Goal: Task Accomplishment & Management: Use online tool/utility

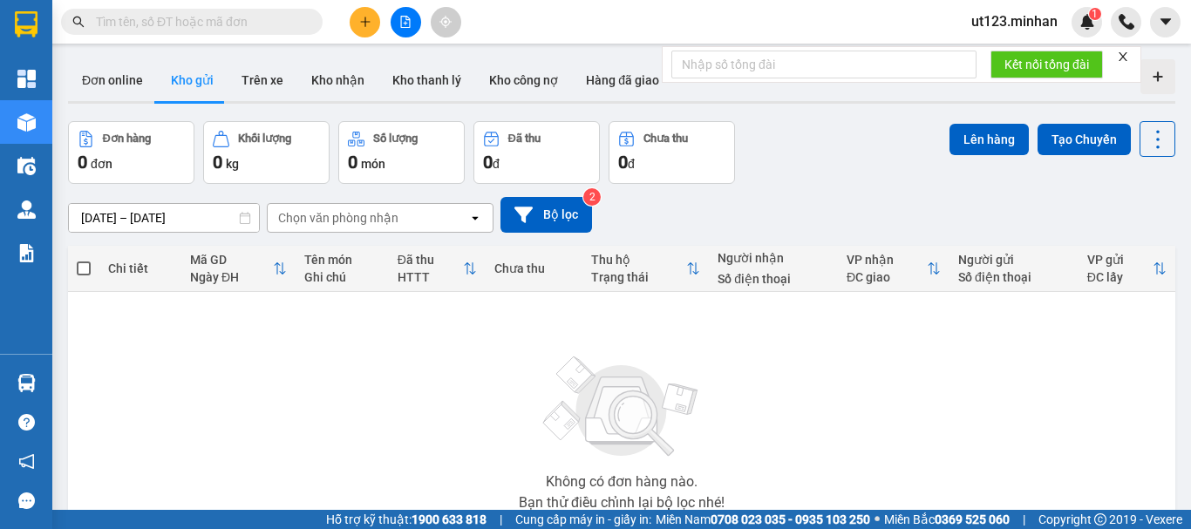
click at [414, 23] on button at bounding box center [406, 22] width 31 height 31
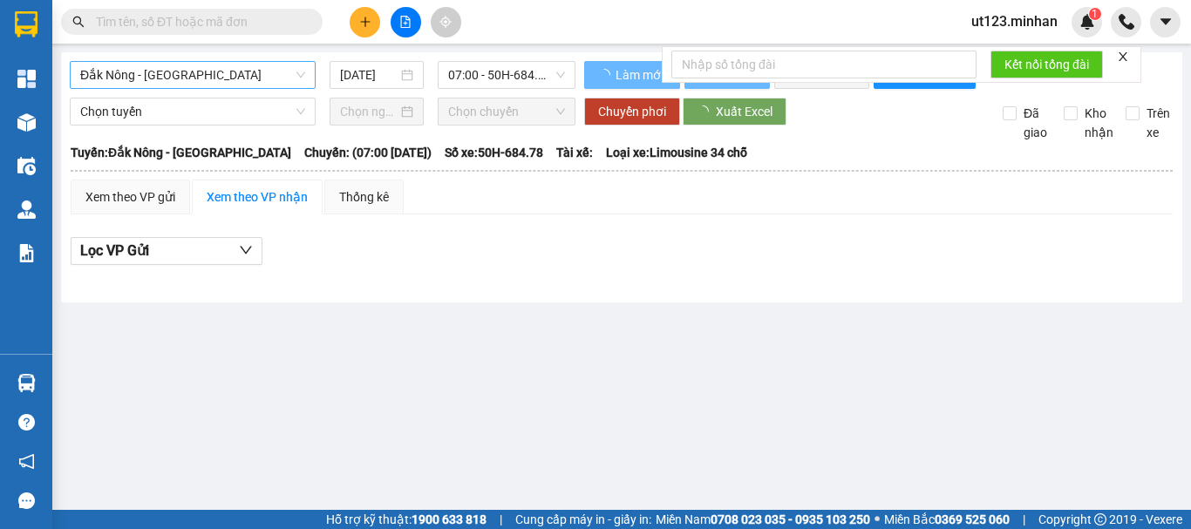
drag, startPoint x: 212, startPoint y: 70, endPoint x: 202, endPoint y: 70, distance: 9.6
click at [204, 70] on span "Đắk Nông - Sài Gòn" at bounding box center [192, 75] width 225 height 26
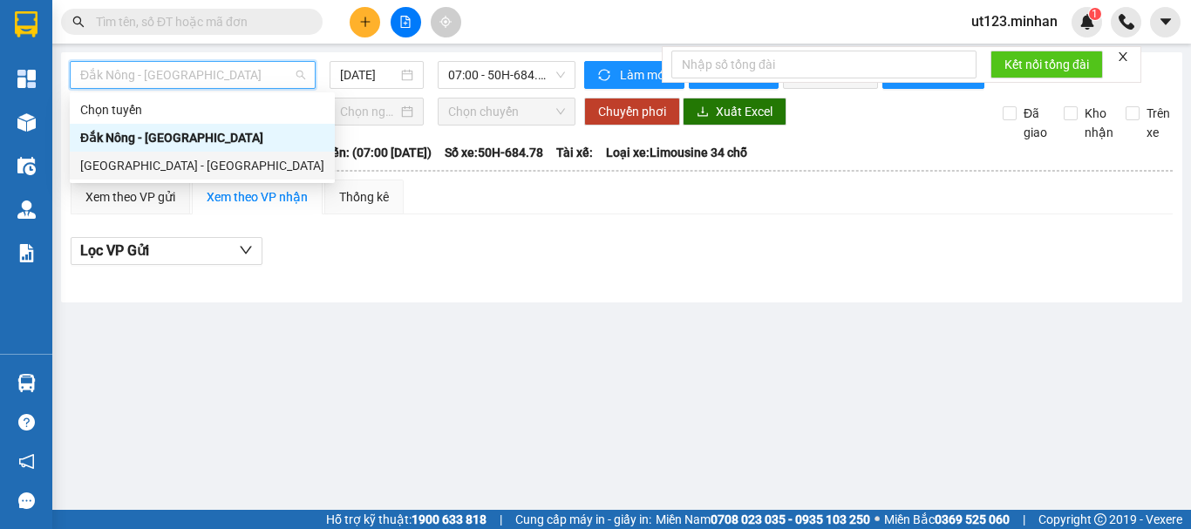
click at [142, 160] on div "Sài Gòn - Đắk Nông" at bounding box center [202, 165] width 244 height 19
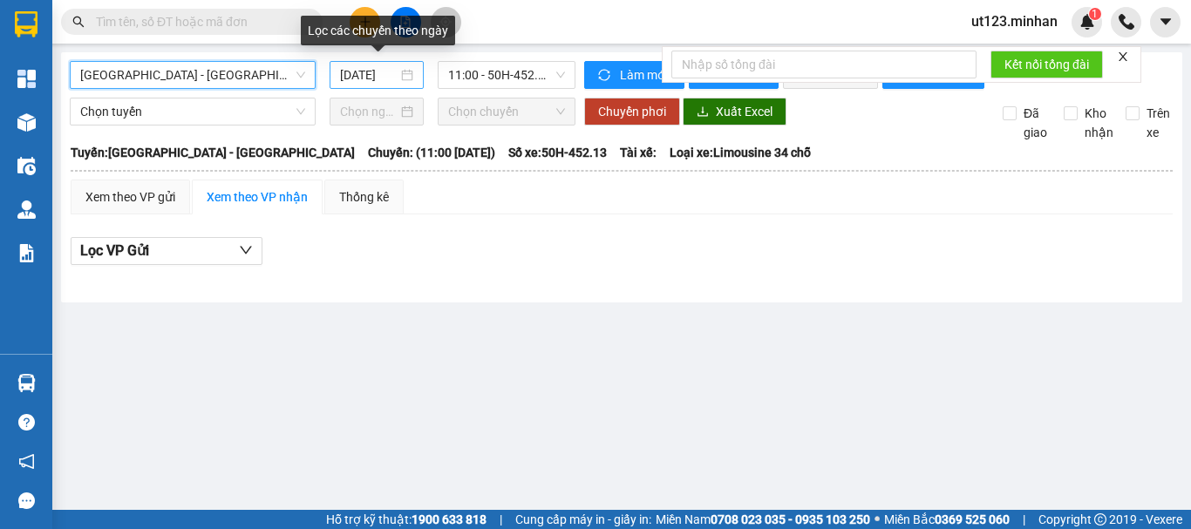
click at [399, 79] on div "12/08/2025" at bounding box center [376, 74] width 73 height 19
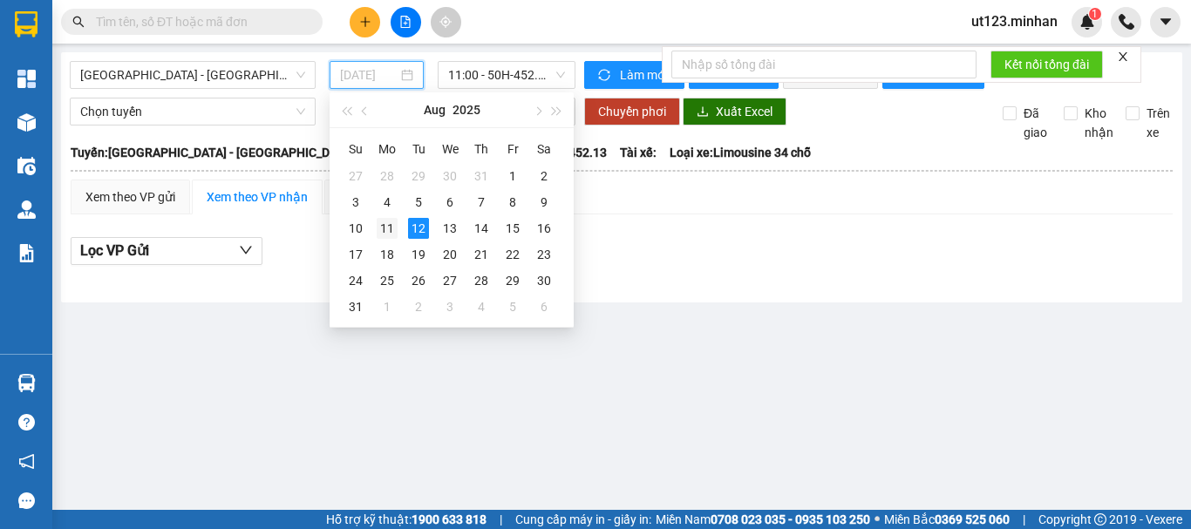
click at [391, 227] on div "11" at bounding box center [387, 228] width 21 height 21
type input "11/08/2025"
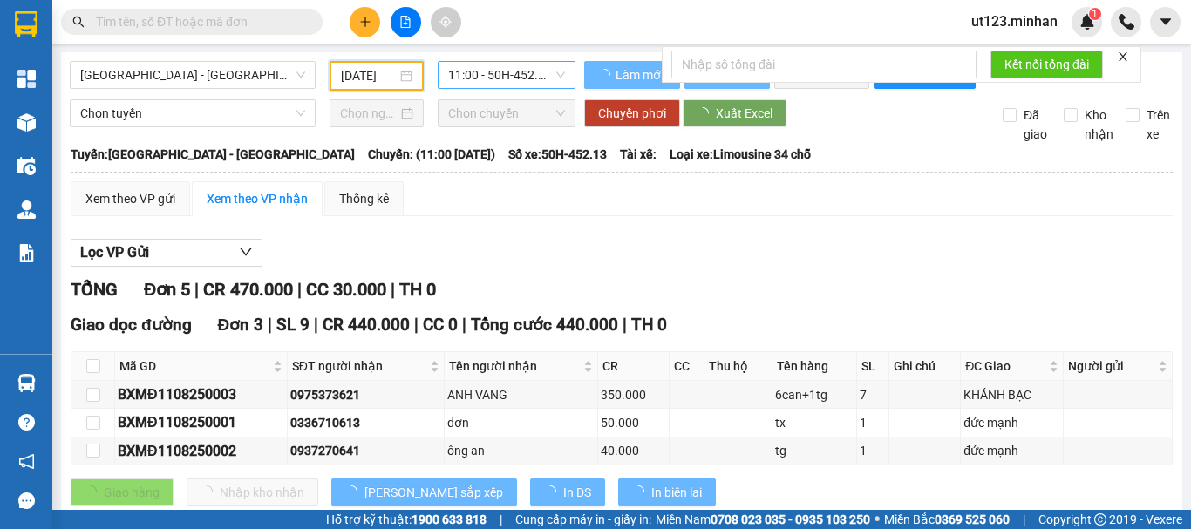
click at [536, 81] on span "11:00 - 50H-452.13" at bounding box center [506, 75] width 117 height 26
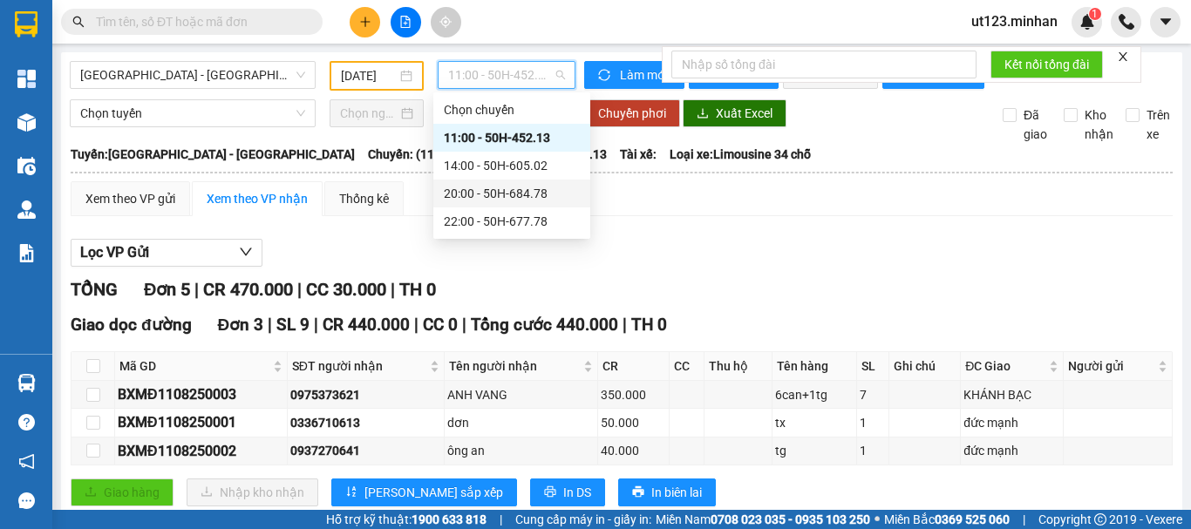
click at [531, 189] on div "20:00 - 50H-684.78" at bounding box center [512, 193] width 136 height 19
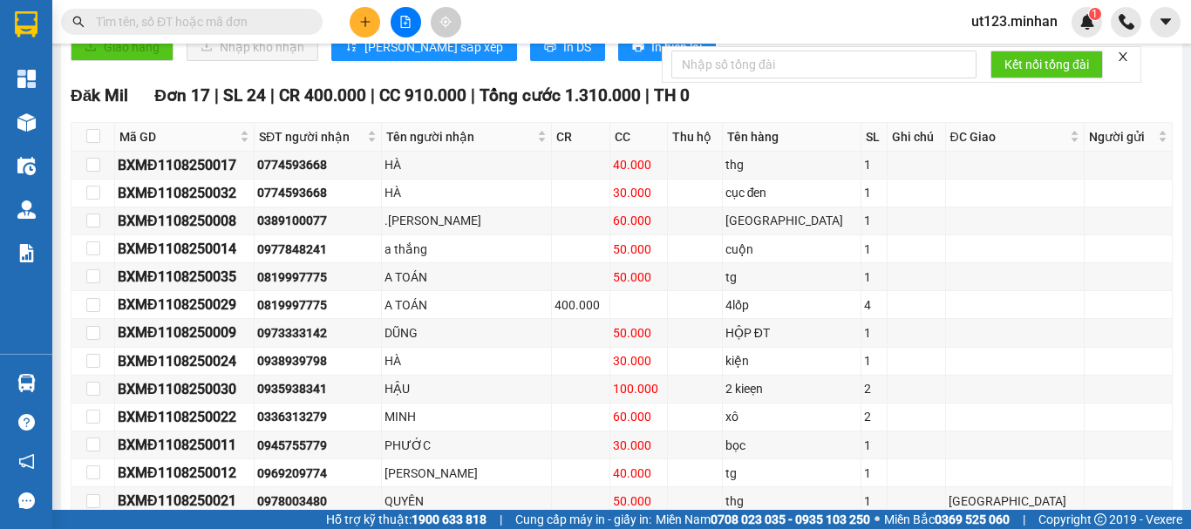
scroll to position [666, 0]
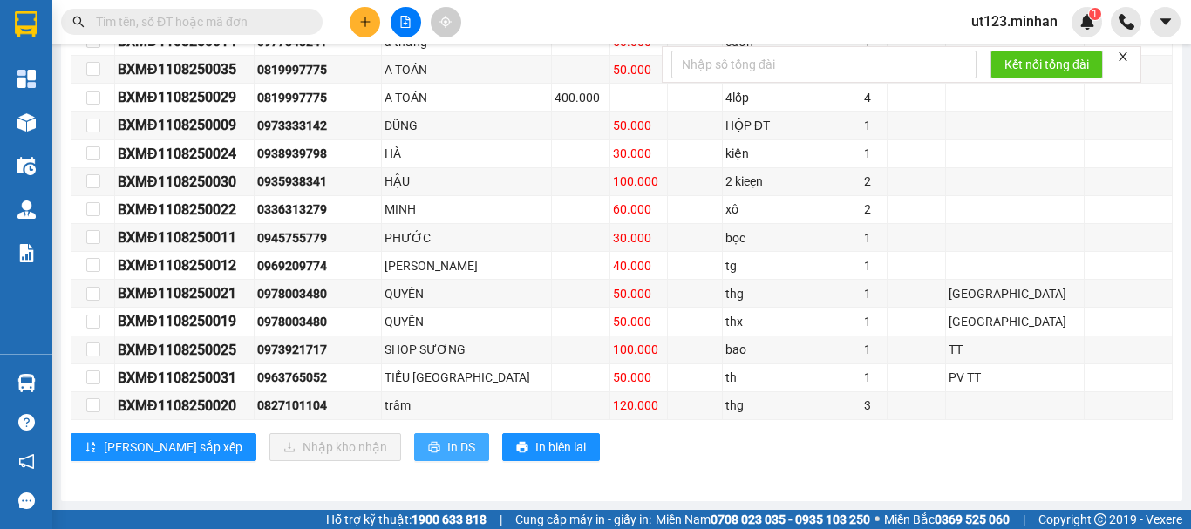
drag, startPoint x: 373, startPoint y: 444, endPoint x: 367, endPoint y: 437, distance: 9.3
click at [414, 444] on button "In DS" at bounding box center [451, 447] width 75 height 28
drag, startPoint x: 386, startPoint y: 441, endPoint x: 399, endPoint y: 423, distance: 23.0
click at [447, 441] on span "In DS" at bounding box center [461, 447] width 28 height 19
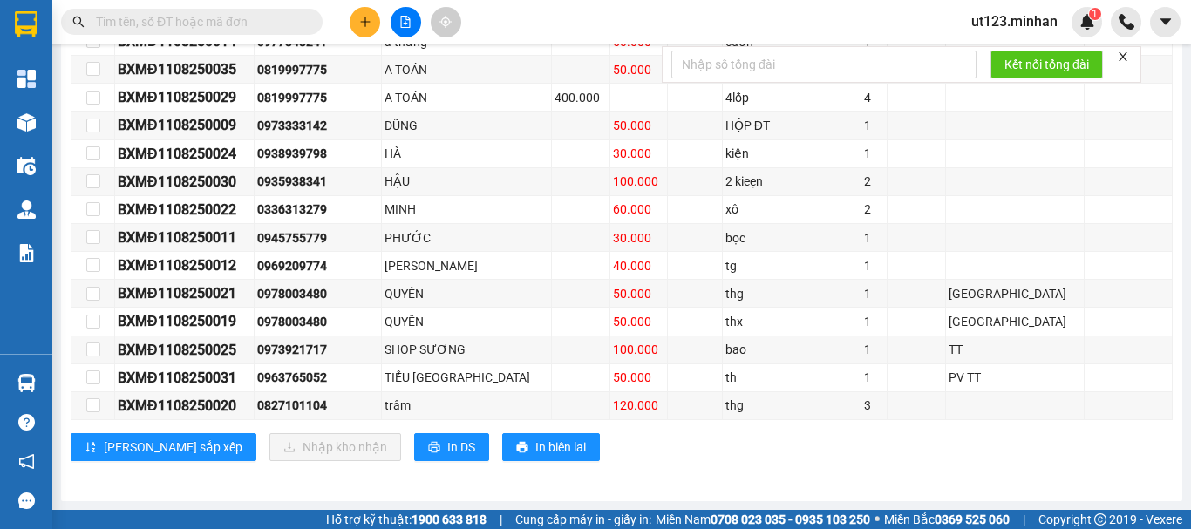
click at [173, 26] on input "text" at bounding box center [199, 21] width 206 height 19
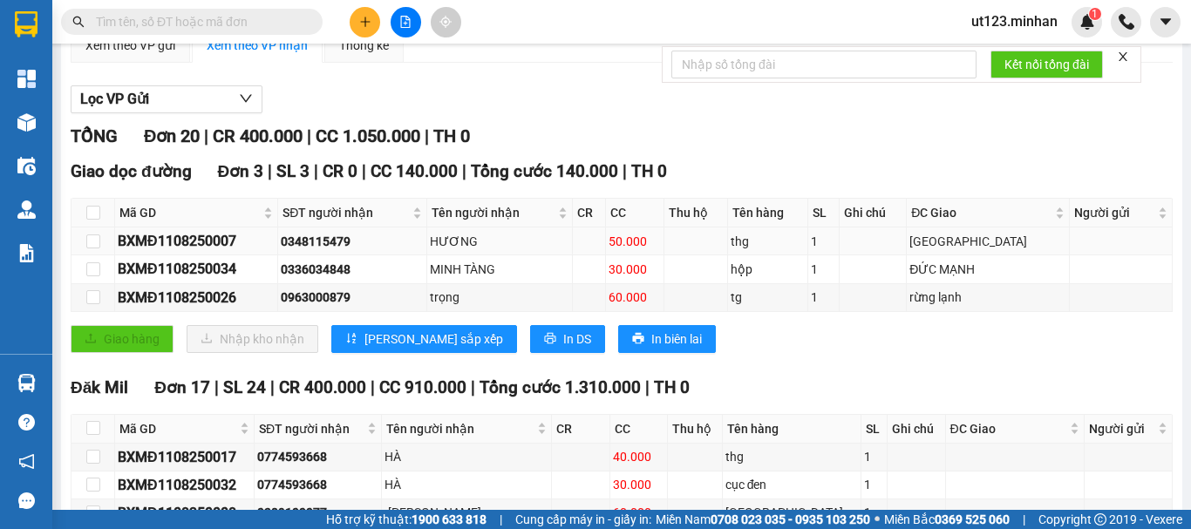
scroll to position [56, 0]
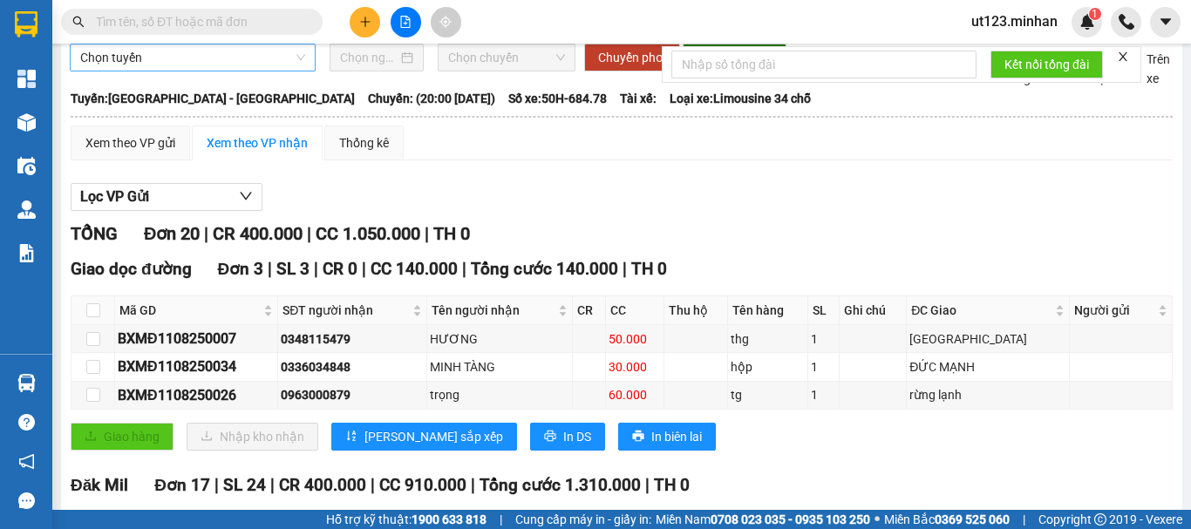
click at [270, 71] on span "Chọn tuyến" at bounding box center [192, 57] width 225 height 26
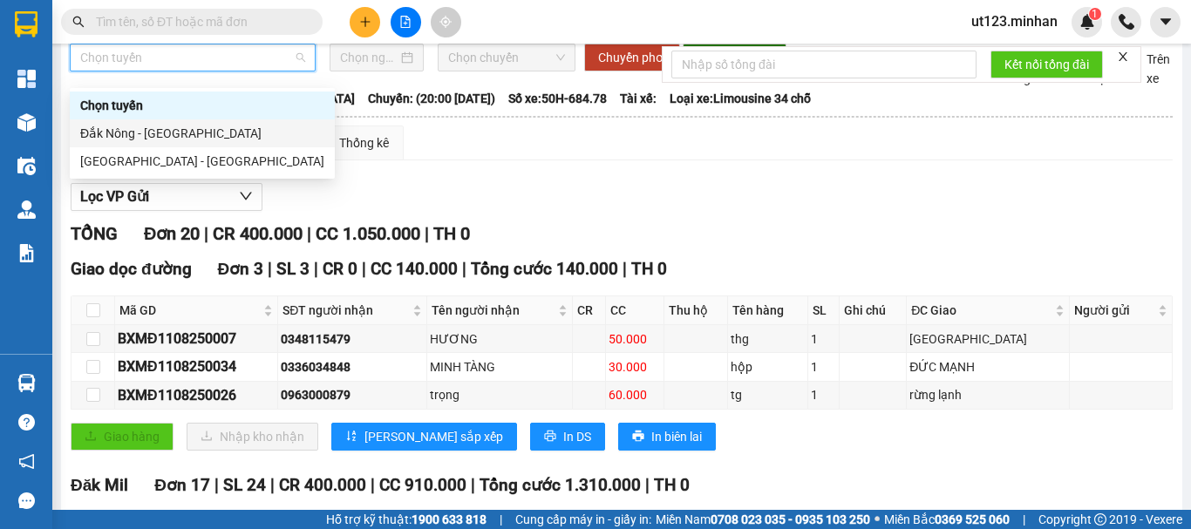
click at [221, 120] on div "Đắk Nông - Sài Gòn" at bounding box center [202, 133] width 265 height 28
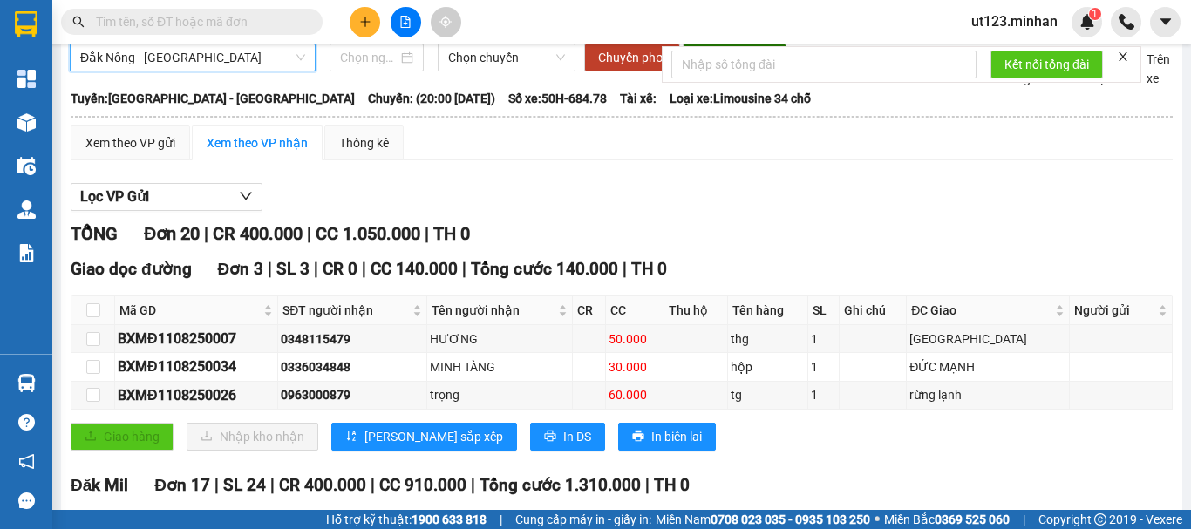
click at [279, 71] on span "Đắk Nông - Sài Gòn" at bounding box center [192, 57] width 225 height 26
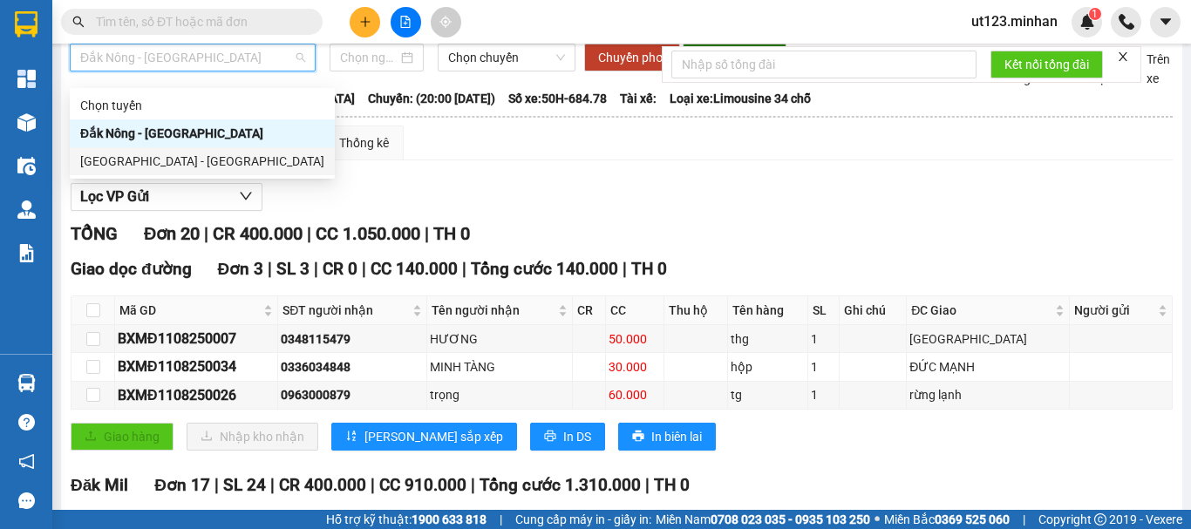
click at [261, 150] on div "Sài Gòn - Đắk Nông" at bounding box center [202, 161] width 265 height 28
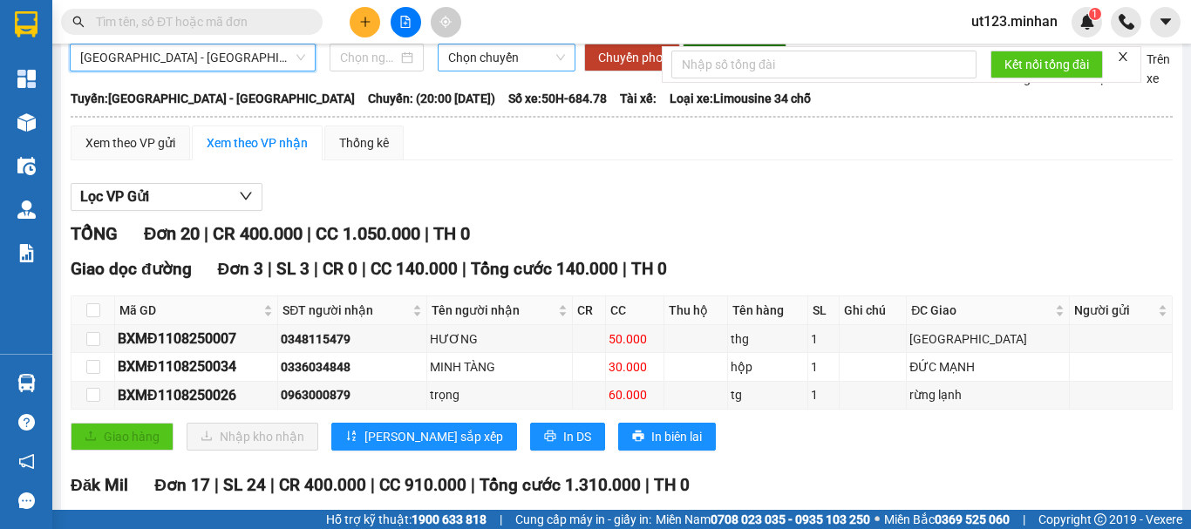
click at [481, 67] on span "Chọn chuyến" at bounding box center [506, 57] width 117 height 26
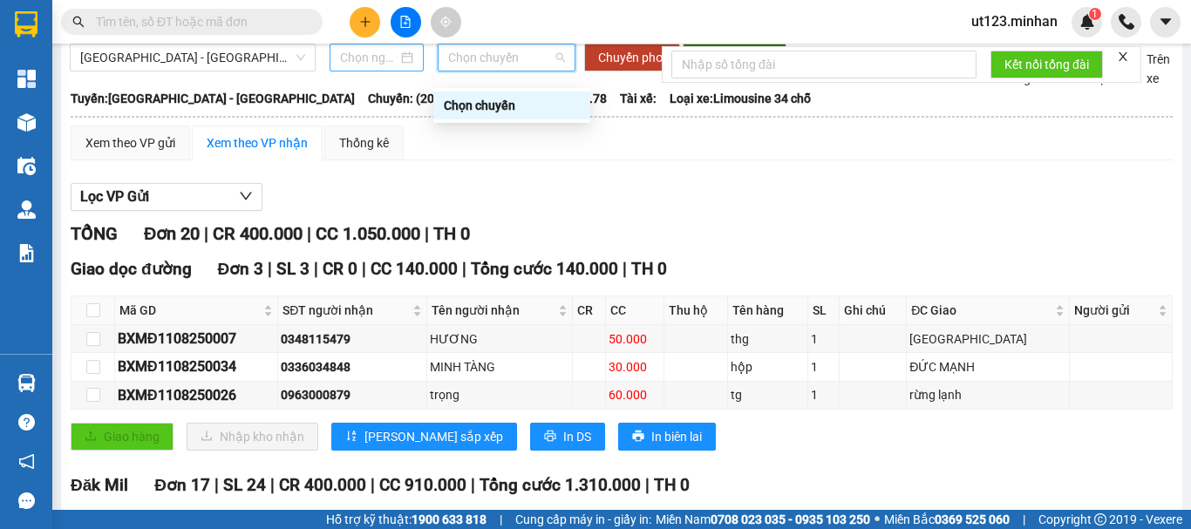
click at [388, 65] on input at bounding box center [369, 57] width 58 height 19
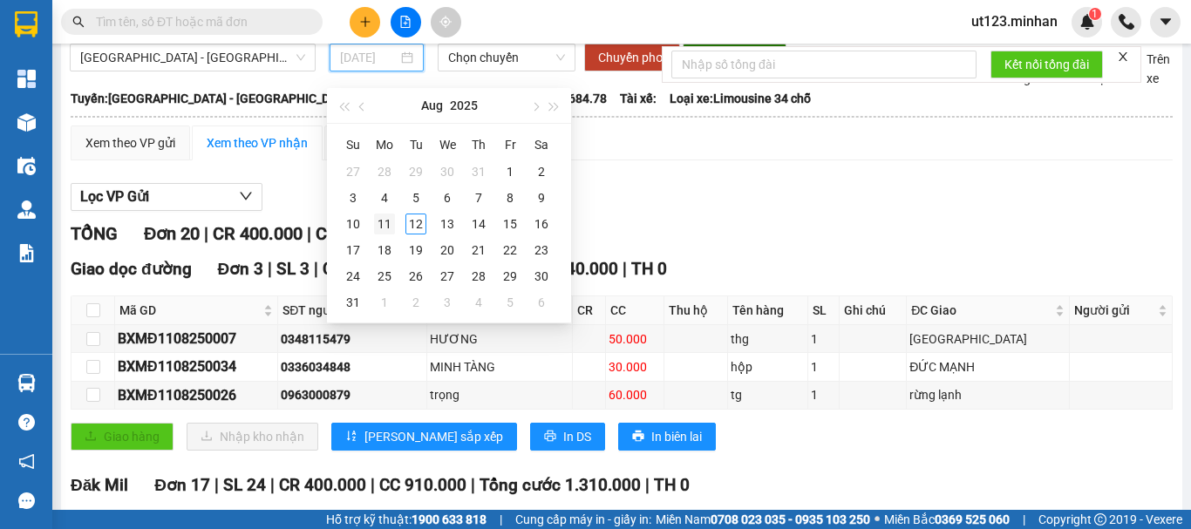
type input "11/08/2025"
click at [376, 225] on div "11" at bounding box center [384, 224] width 21 height 21
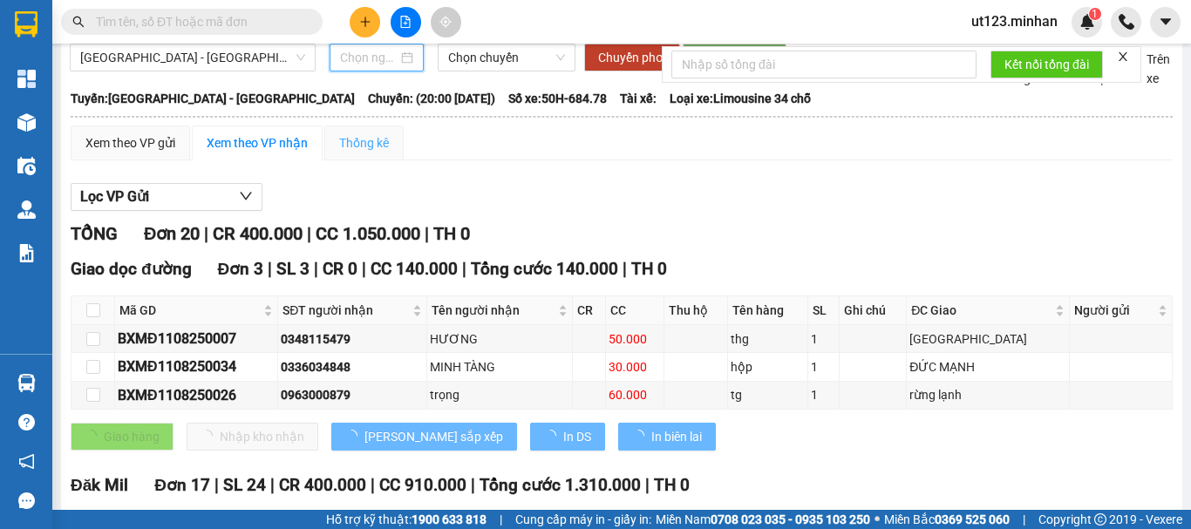
type input "11/08/2025"
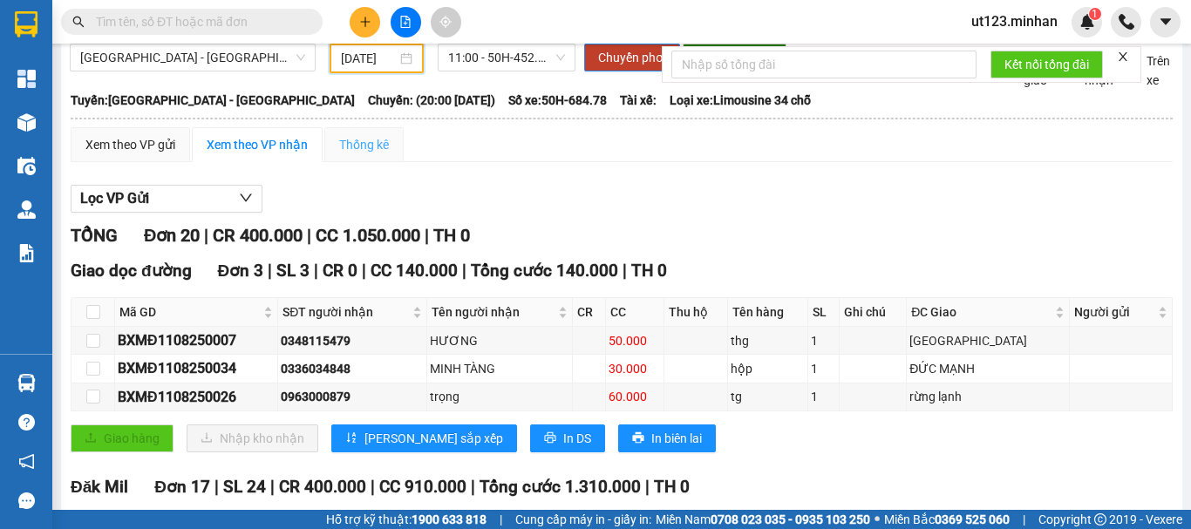
scroll to position [0, 0]
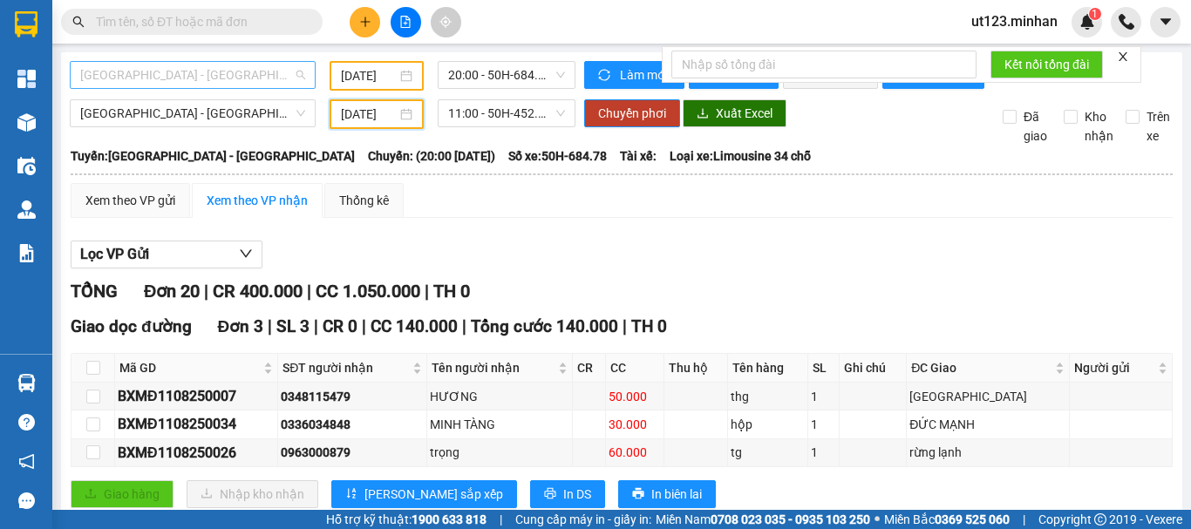
click at [229, 68] on span "Sài Gòn - Đắk Nông" at bounding box center [192, 75] width 225 height 26
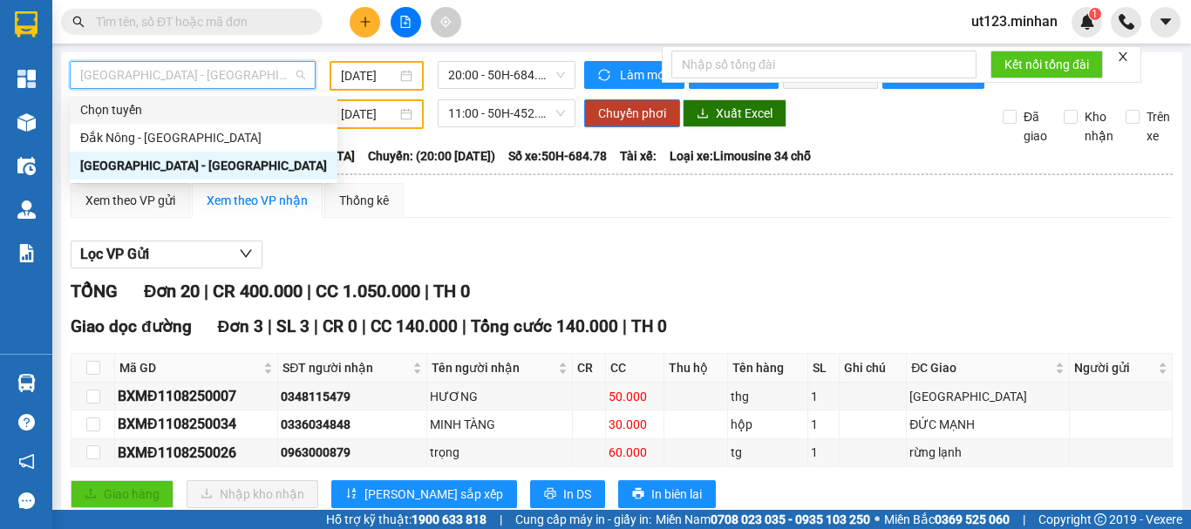
click at [392, 78] on input "11/08/2025" at bounding box center [369, 75] width 56 height 19
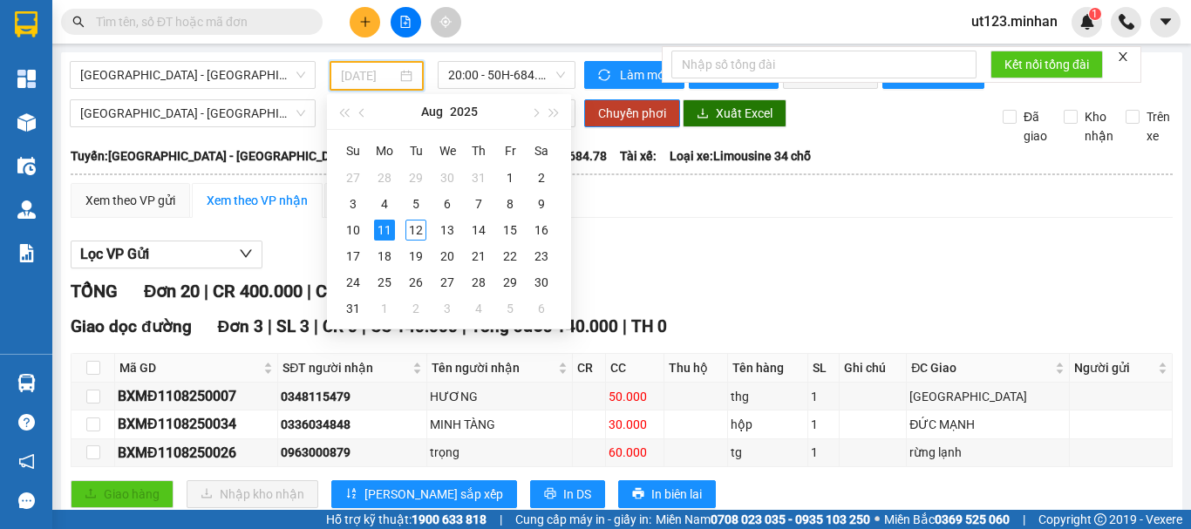
type input "11/08/2025"
click at [521, 70] on span "20:00 - 50H-684.78" at bounding box center [506, 75] width 117 height 26
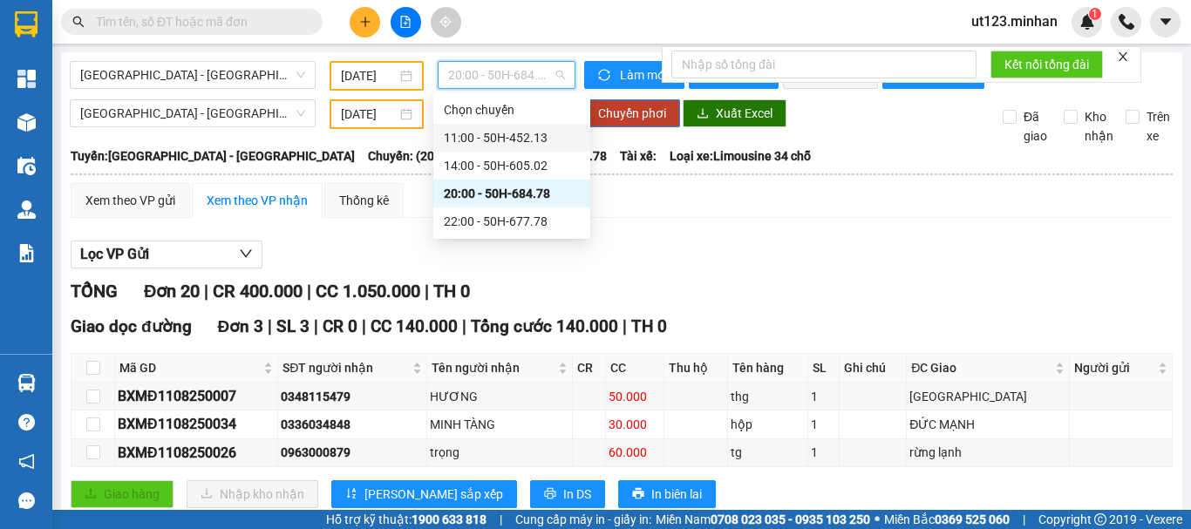
click at [530, 132] on div "11:00 - 50H-452.13" at bounding box center [512, 137] width 136 height 19
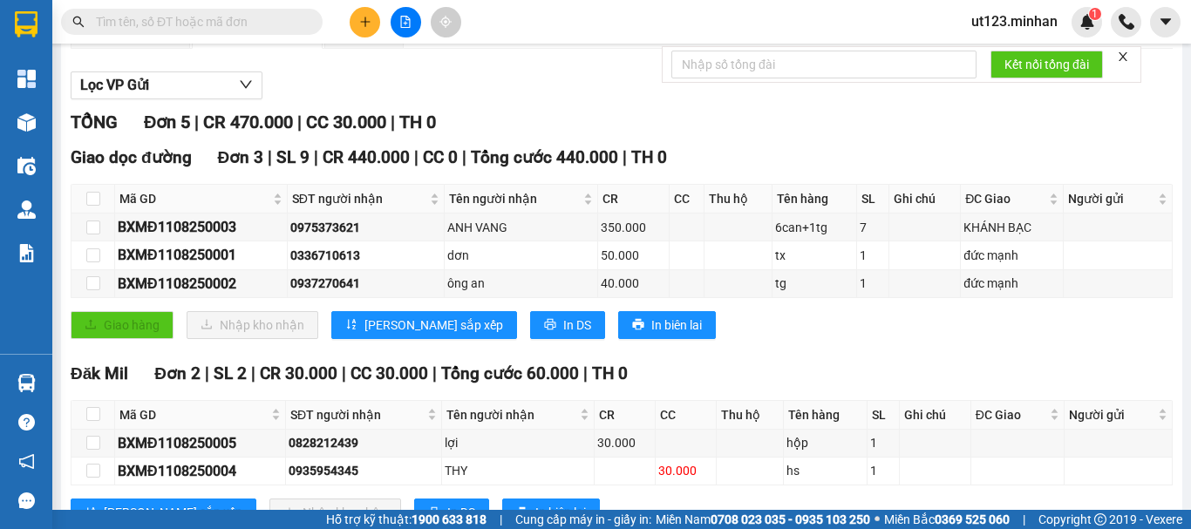
scroll to position [248, 0]
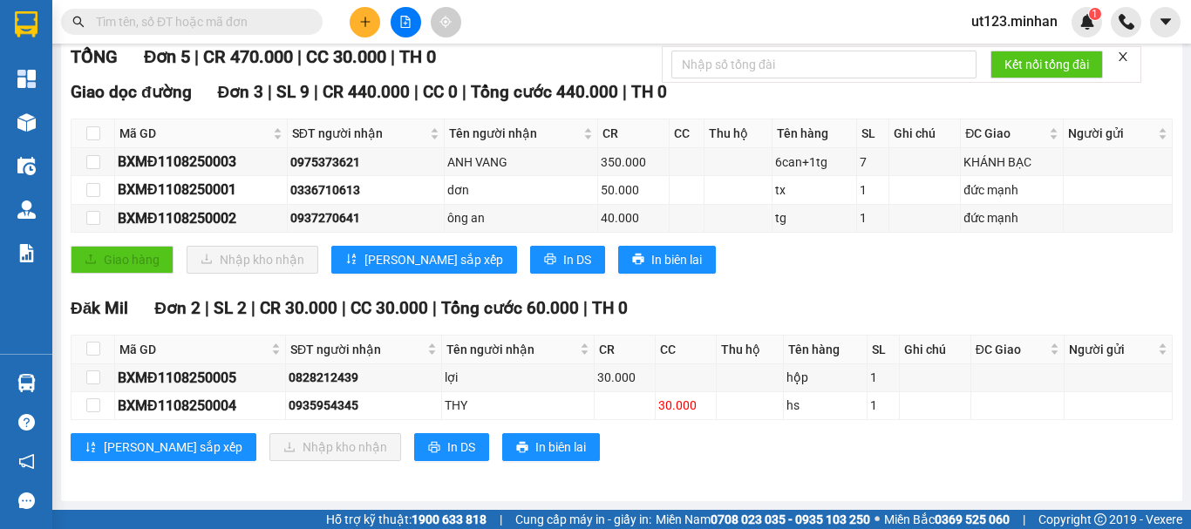
click at [646, 495] on div "Sài Gòn - Đắk Nông 11/08/2025 11:00 - 50H-452.13 Làm mới In phơi In đơn chọn Th…" at bounding box center [622, 160] width 1122 height 684
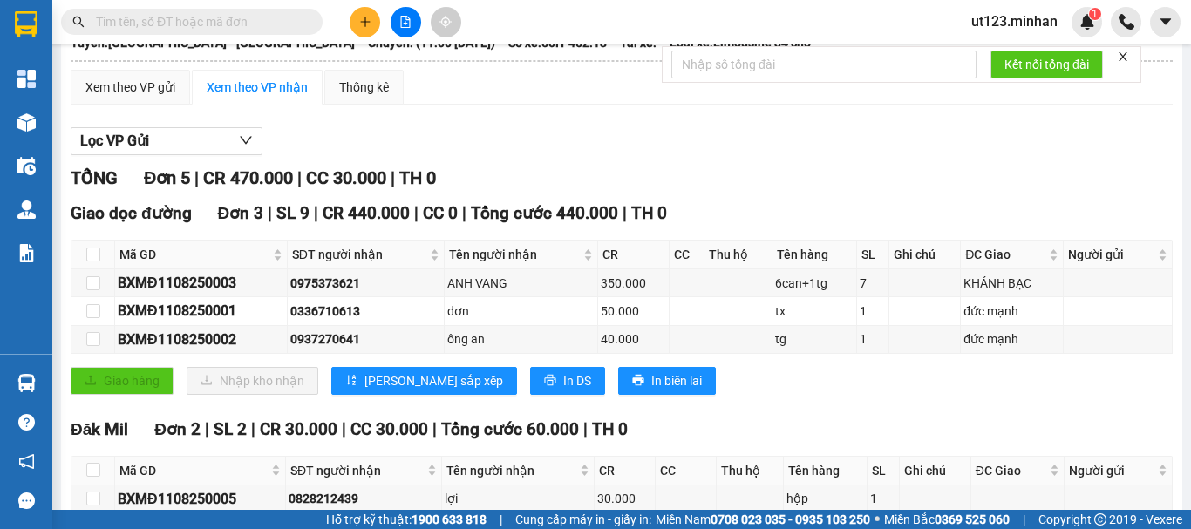
scroll to position [0, 0]
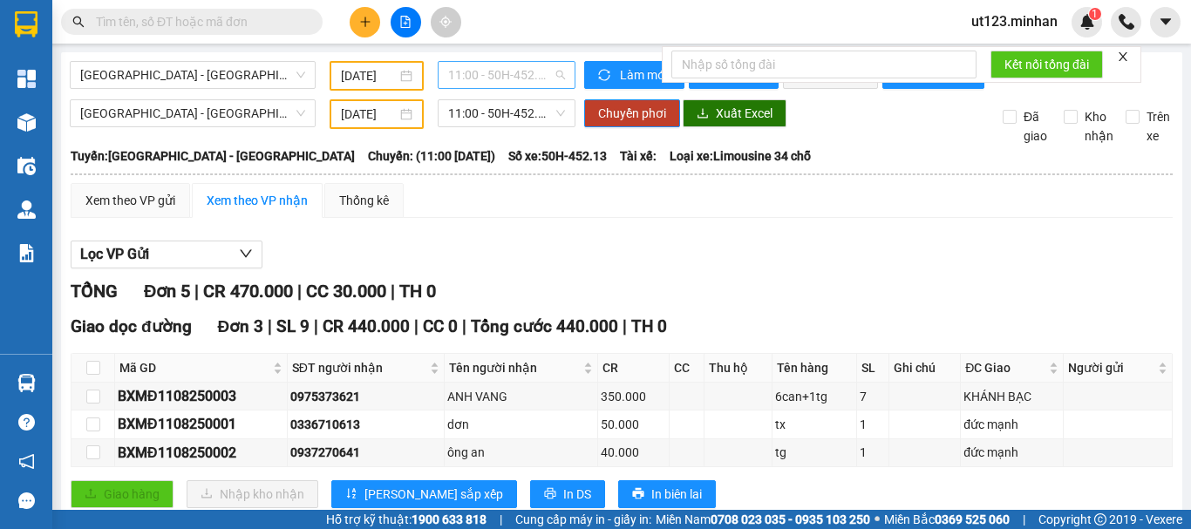
click at [506, 83] on span "11:00 - 50H-452.13" at bounding box center [506, 75] width 117 height 26
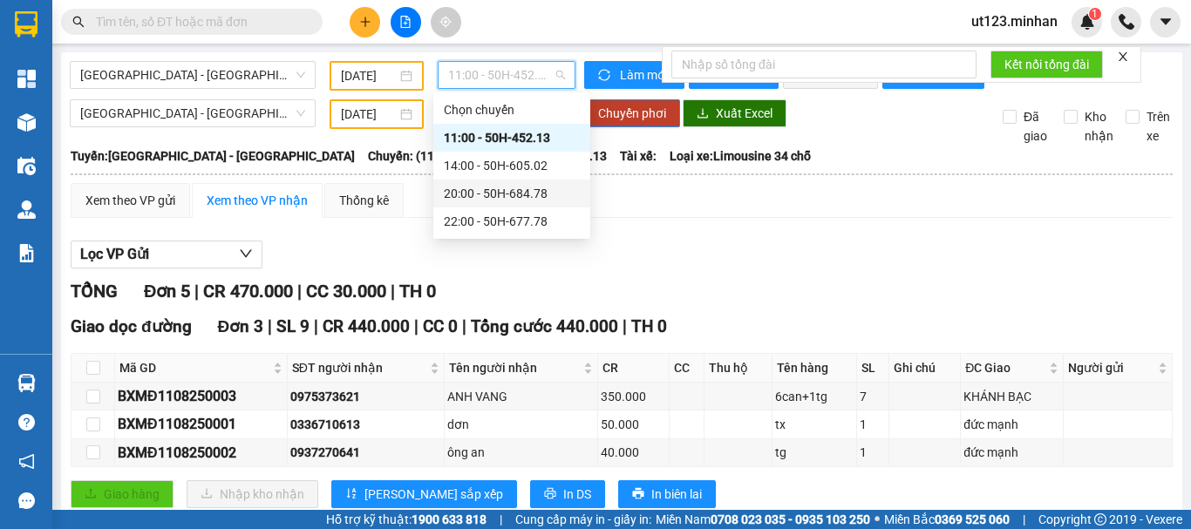
click at [514, 191] on div "20:00 - 50H-684.78" at bounding box center [512, 193] width 136 height 19
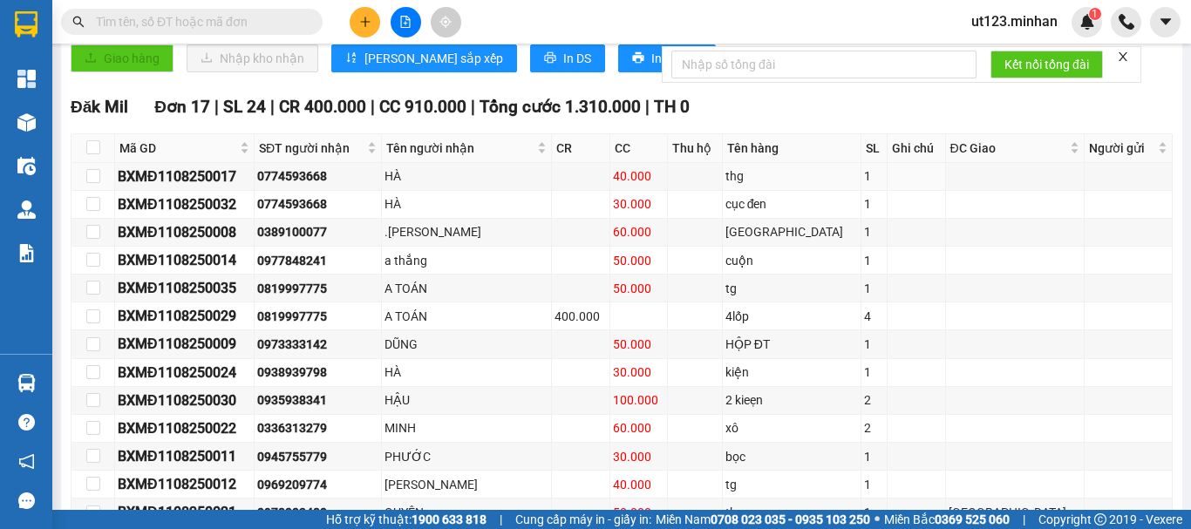
scroll to position [523, 0]
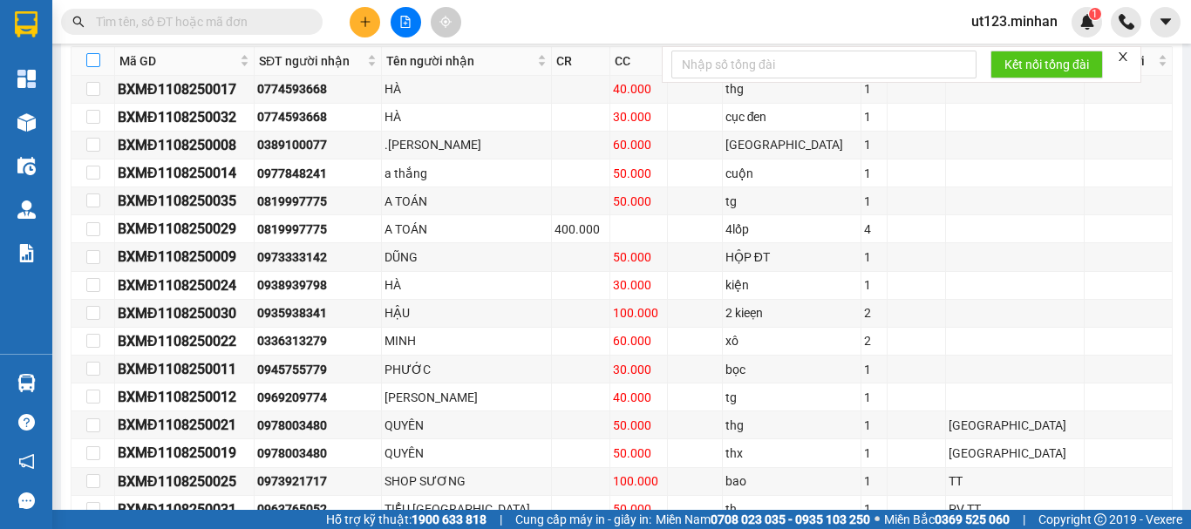
click at [94, 65] on label at bounding box center [93, 60] width 14 height 19
click at [94, 65] on input "checkbox" at bounding box center [93, 60] width 14 height 14
checkbox input "true"
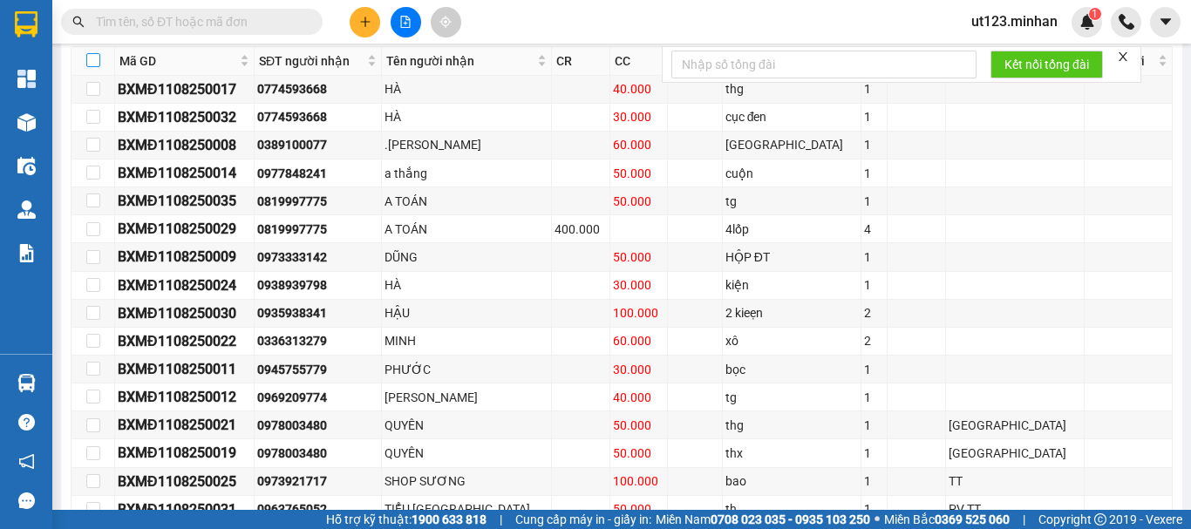
checkbox input "true"
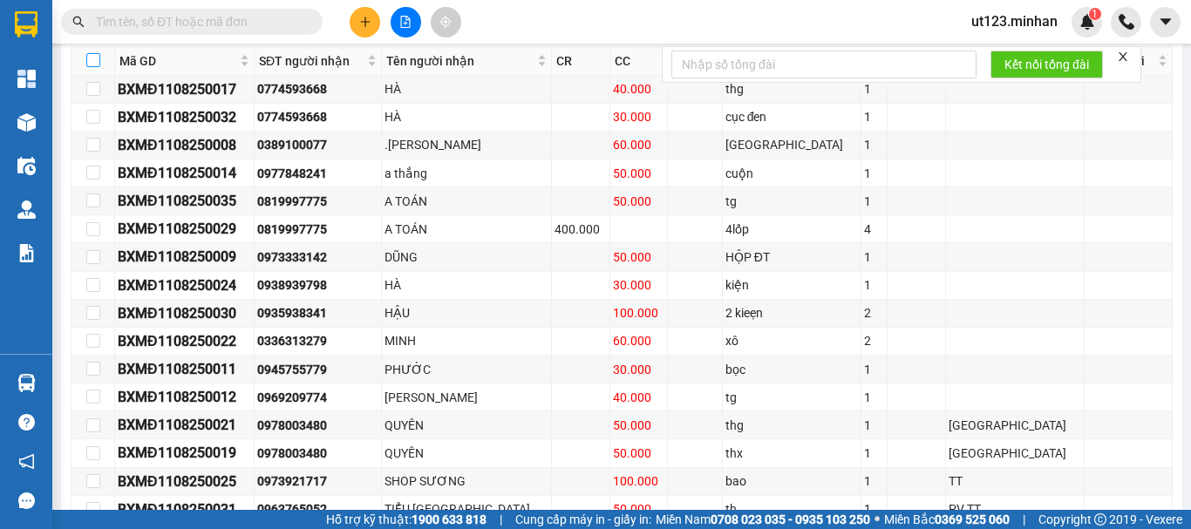
checkbox input "true"
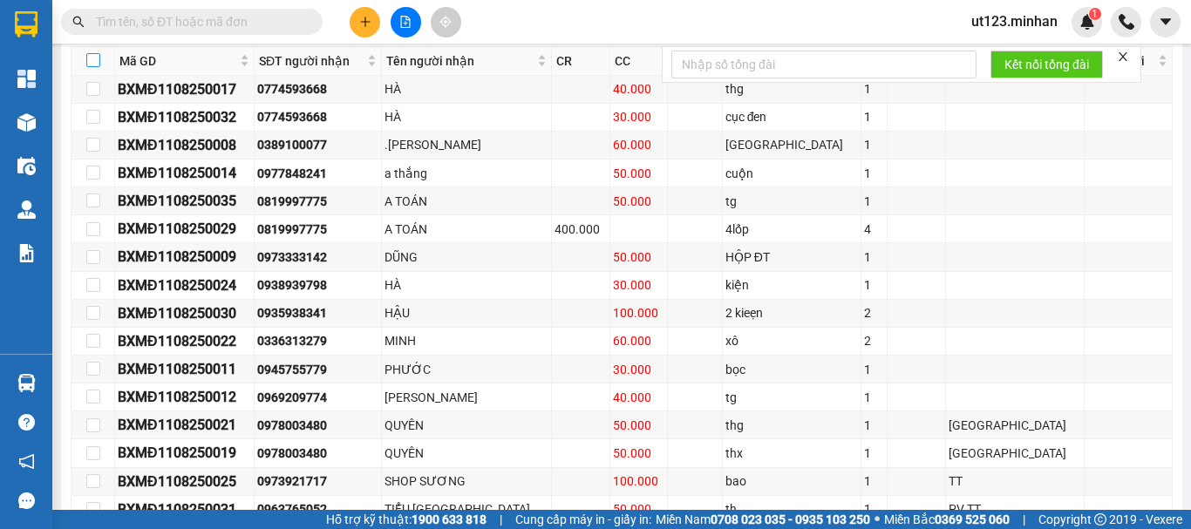
checkbox input "true"
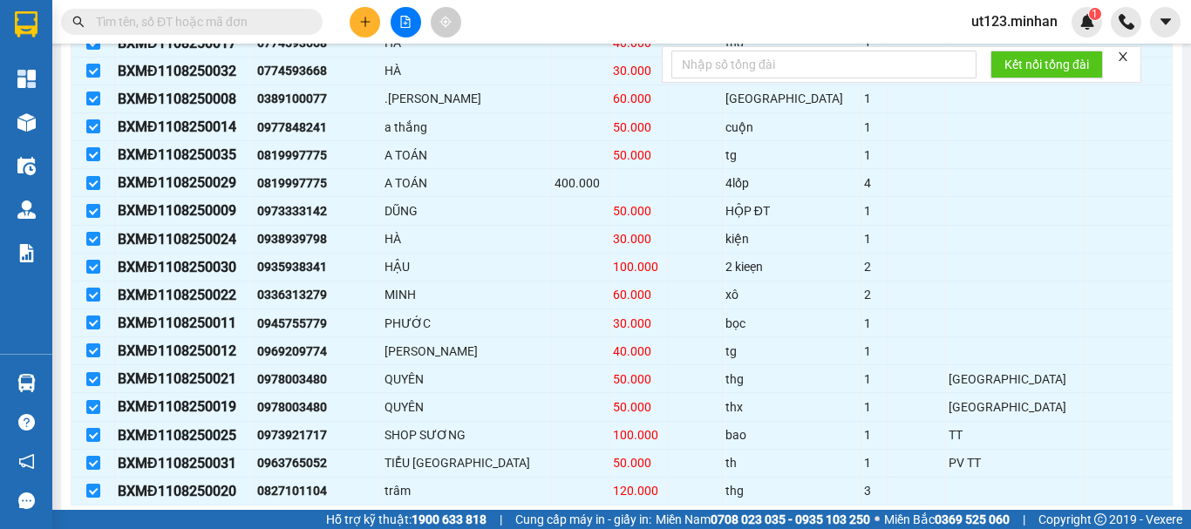
scroll to position [611, 0]
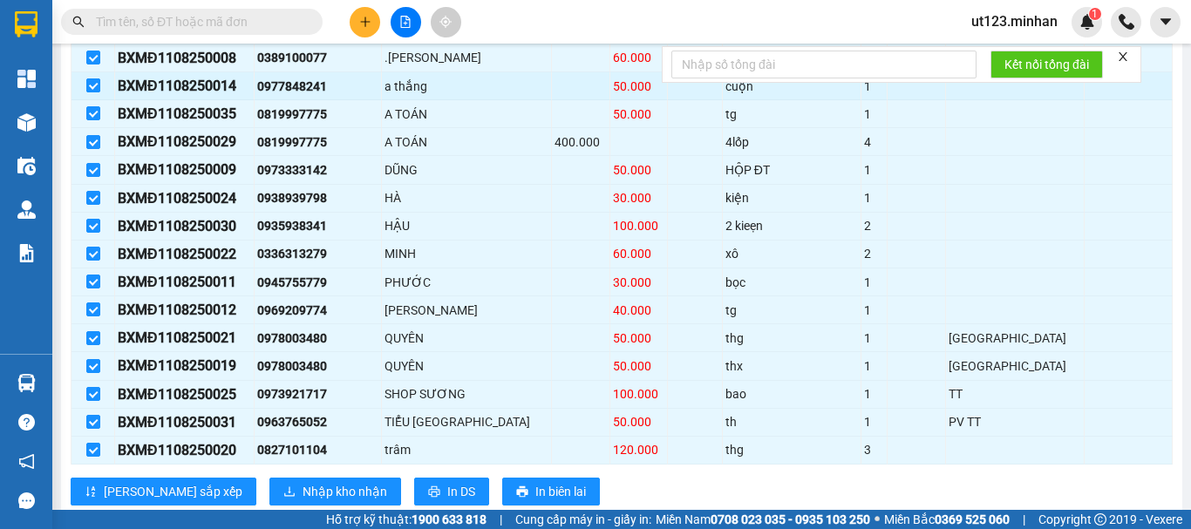
click at [92, 96] on label at bounding box center [93, 86] width 14 height 19
click at [92, 92] on input "checkbox" at bounding box center [93, 85] width 14 height 14
checkbox input "false"
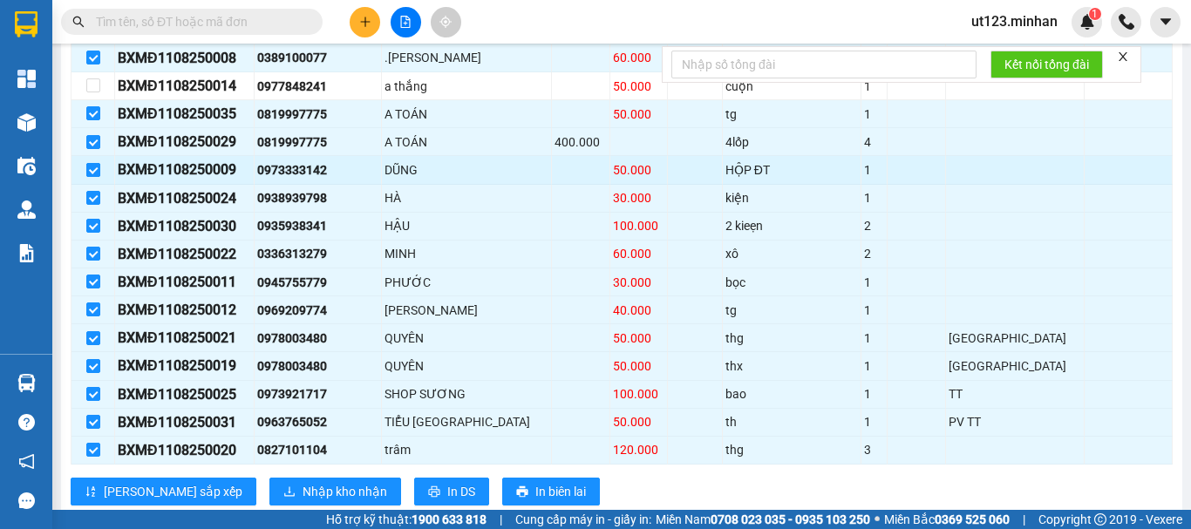
click at [92, 177] on input "checkbox" at bounding box center [93, 170] width 14 height 14
checkbox input "false"
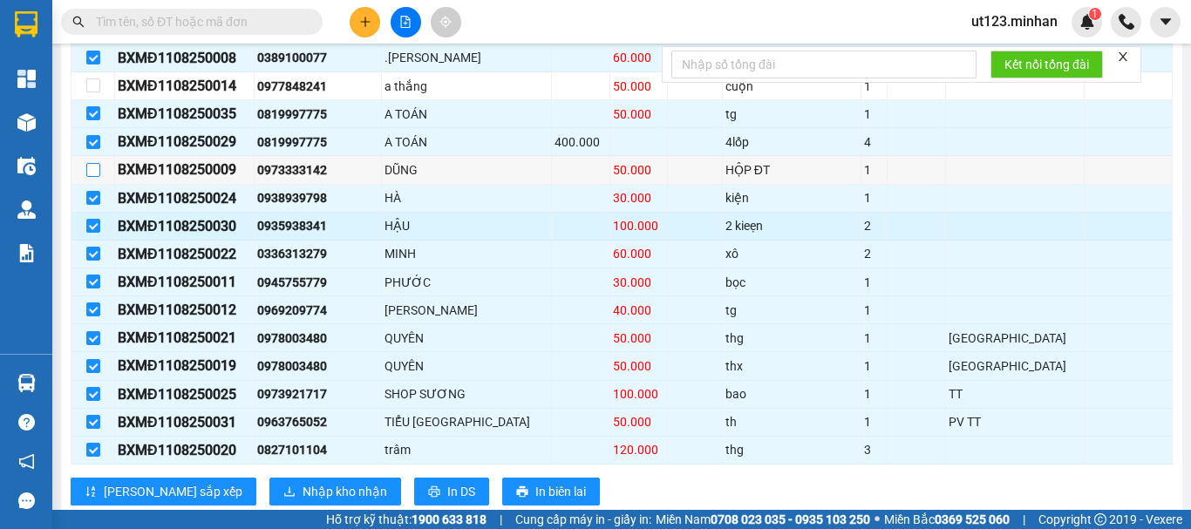
scroll to position [668, 0]
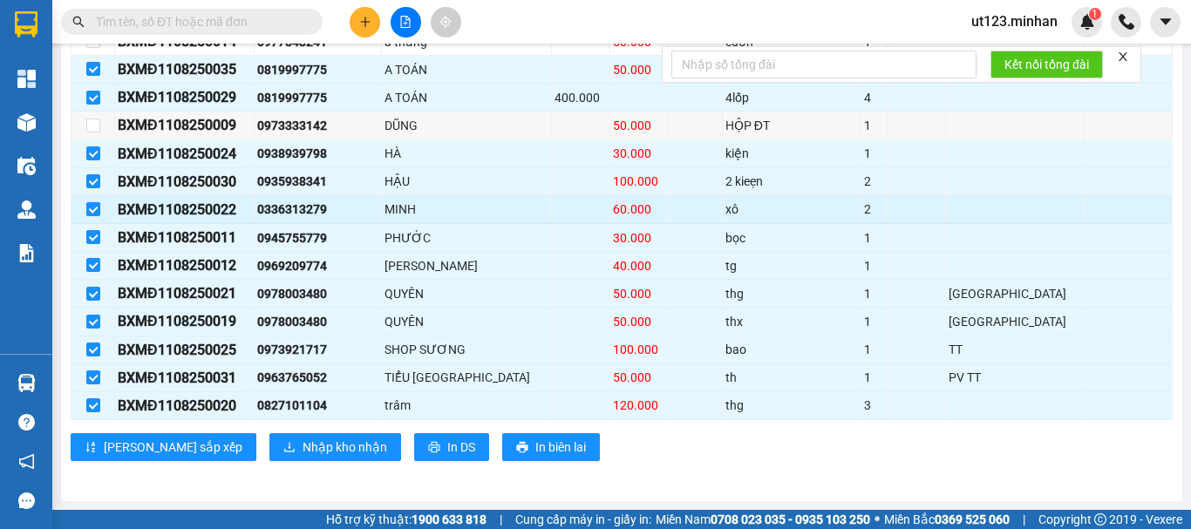
click at [92, 205] on input "checkbox" at bounding box center [93, 209] width 14 height 14
checkbox input "false"
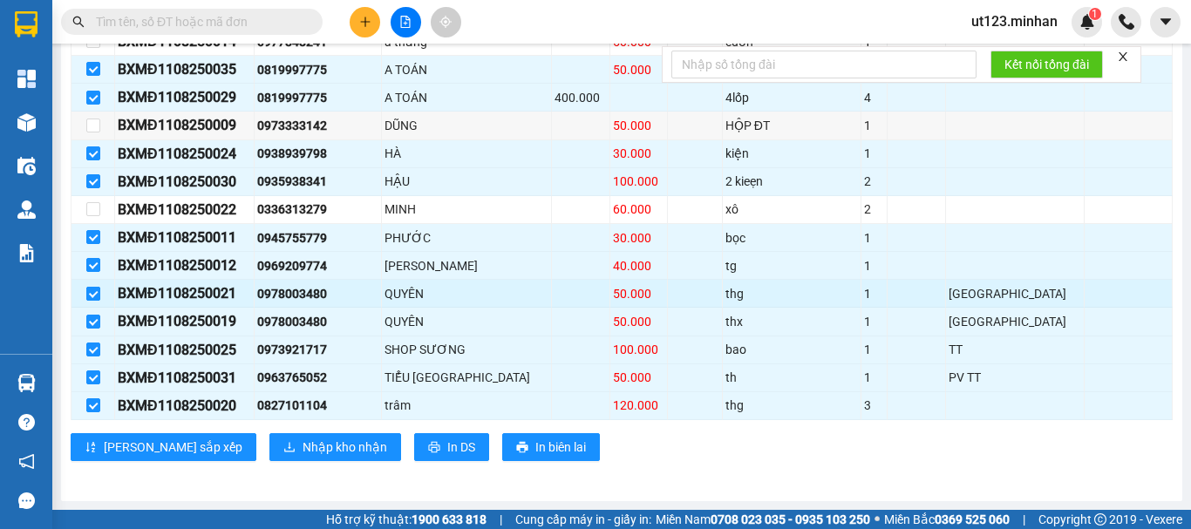
drag, startPoint x: 86, startPoint y: 293, endPoint x: 89, endPoint y: 303, distance: 9.9
click at [88, 295] on input "checkbox" at bounding box center [93, 294] width 14 height 14
checkbox input "false"
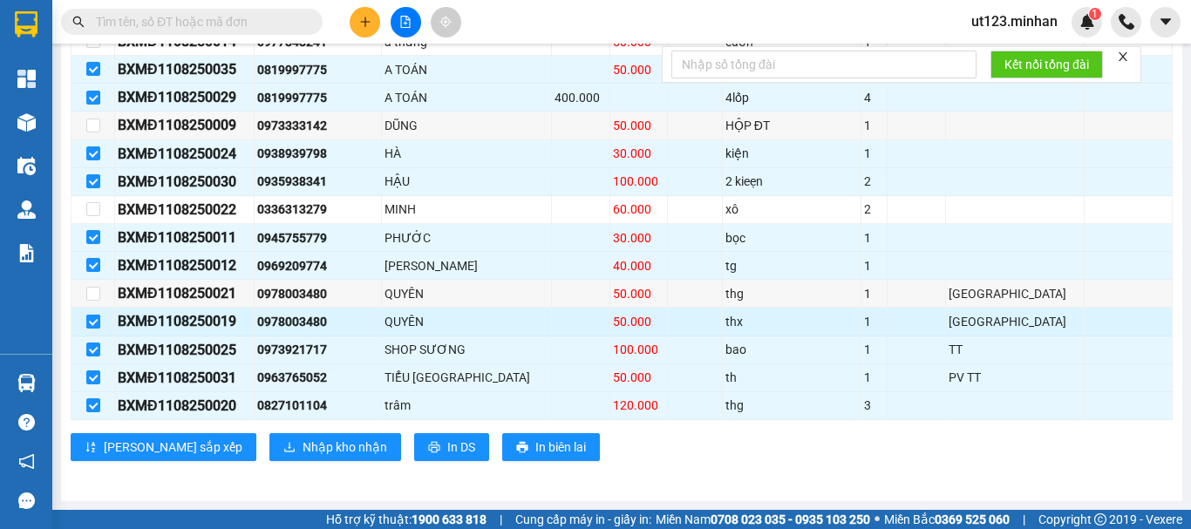
click at [88, 319] on input "checkbox" at bounding box center [93, 322] width 14 height 14
checkbox input "false"
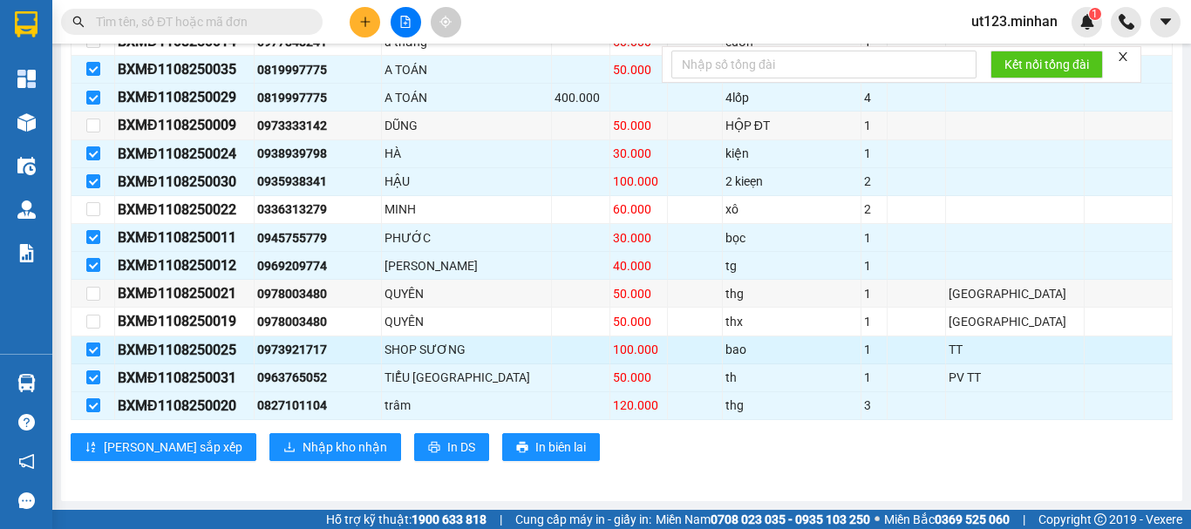
click at [98, 353] on input "checkbox" at bounding box center [93, 350] width 14 height 14
checkbox input "false"
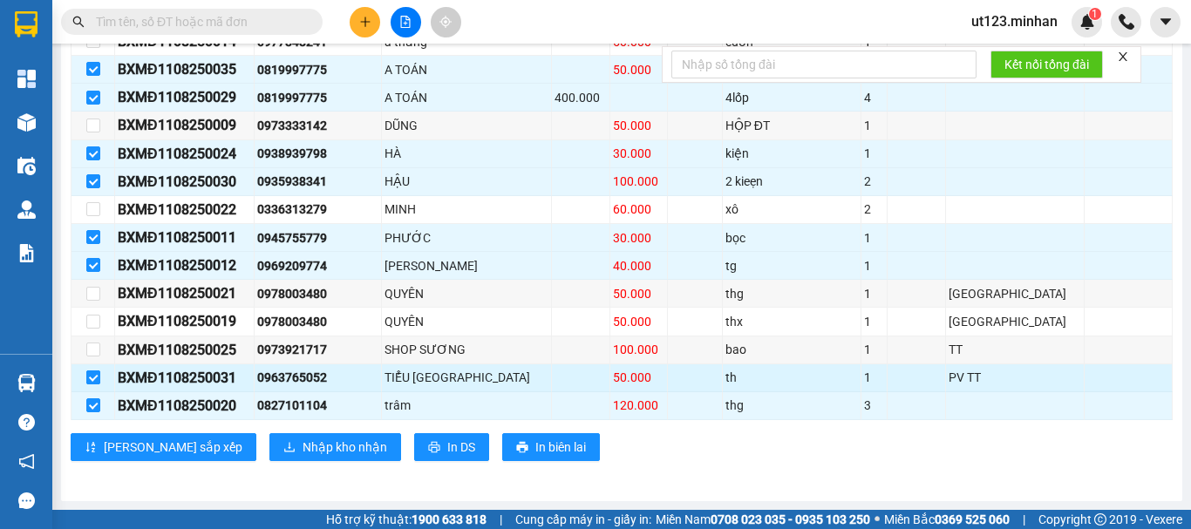
click at [98, 374] on input "checkbox" at bounding box center [93, 378] width 14 height 14
checkbox input "false"
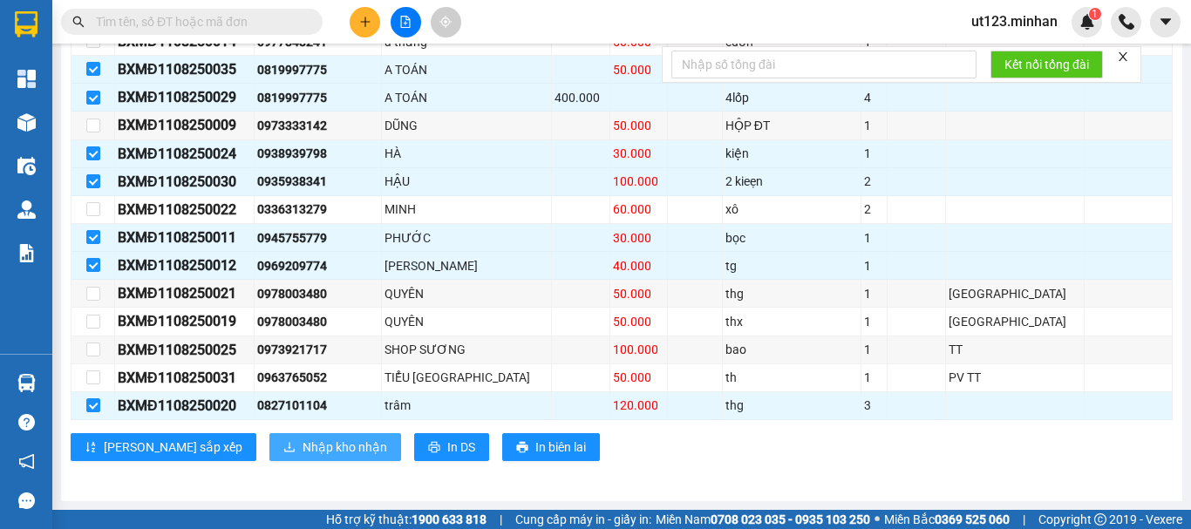
click at [303, 441] on span "Nhập kho nhận" at bounding box center [345, 447] width 85 height 19
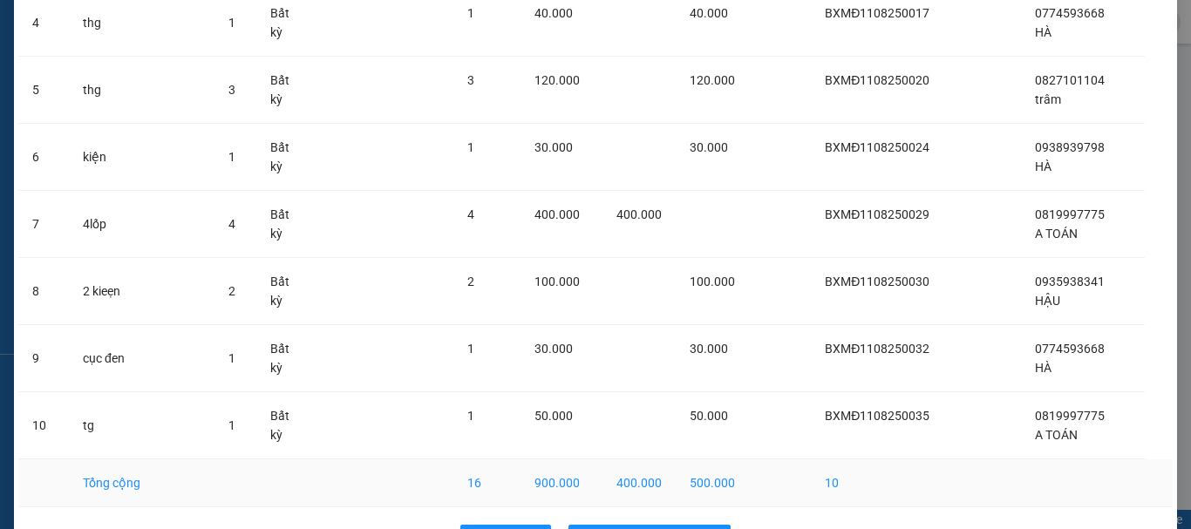
scroll to position [416, 0]
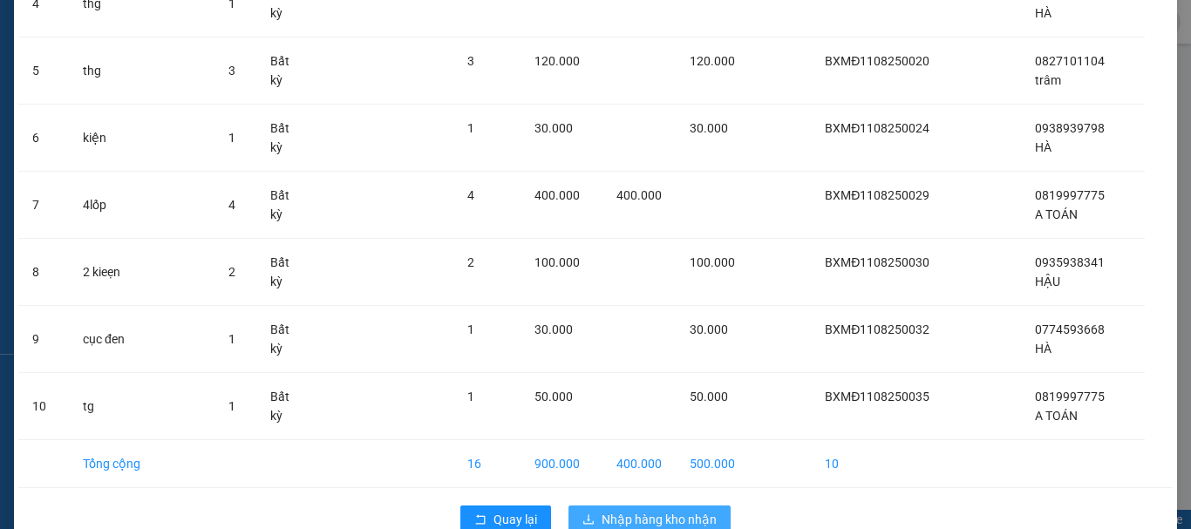
click at [609, 510] on span "Nhập hàng kho nhận" at bounding box center [659, 519] width 115 height 19
